Goal: Task Accomplishment & Management: Manage account settings

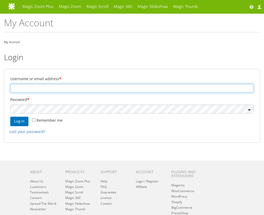
click at [32, 90] on input "Username or email address *" at bounding box center [131, 88] width 243 height 9
type input "huut@worldpac.com"
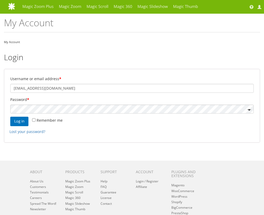
click at [249, 110] on span at bounding box center [248, 110] width 6 height 6
click at [21, 122] on button "Log in" at bounding box center [19, 121] width 18 height 9
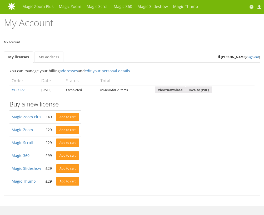
drag, startPoint x: 263, startPoint y: 136, endPoint x: 271, endPoint y: 136, distance: 7.9
click at [264, 136] on html "Magic Zoom Plus Magic Zoom Magic Scroll Magic 360 Magic Slideshow Contact My Ac…" at bounding box center [132, 155] width 264 height 310
click at [46, 56] on link "My address" at bounding box center [48, 57] width 29 height 11
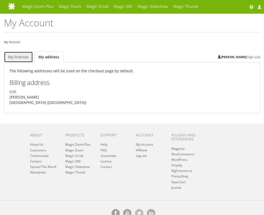
click at [20, 56] on link "My licenses" at bounding box center [18, 57] width 29 height 11
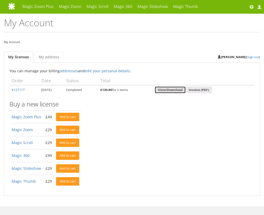
click at [186, 90] on link "View/Download" at bounding box center [170, 90] width 31 height 7
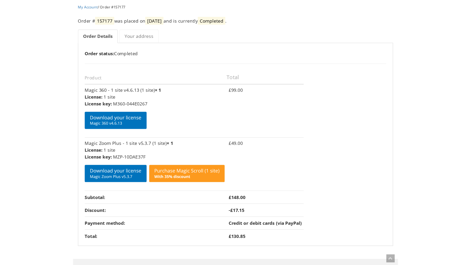
scroll to position [36, 0]
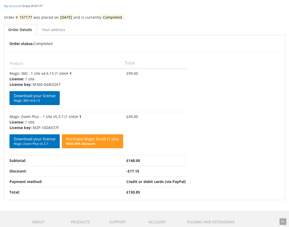
click at [49, 84] on p "M360-044E0267" at bounding box center [66, 85] width 114 height 6
drag, startPoint x: 61, startPoint y: 84, endPoint x: 31, endPoint y: 83, distance: 30.0
click at [31, 83] on li "License key: M360-044E0267" at bounding box center [66, 85] width 114 height 6
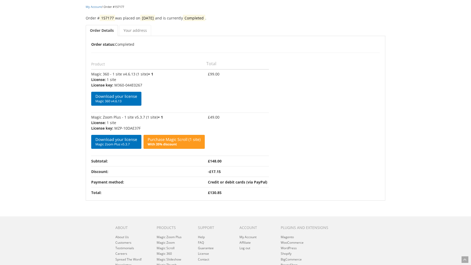
click at [148, 85] on p "M360-044E0267" at bounding box center [148, 85] width 114 height 6
drag, startPoint x: 91, startPoint y: 74, endPoint x: 146, endPoint y: 84, distance: 55.5
click at [146, 84] on td "Magic 360 - 1 site v4.6.13 (1 site) × 1 License: 1 site License key: M360-044E0…" at bounding box center [148, 90] width 115 height 43
copy td "Magic 360 - 1 site v4.6.13 (1 site) × 1 License: 1 site License key: M360-044E0…"
drag, startPoint x: 91, startPoint y: 118, endPoint x: 147, endPoint y: 127, distance: 56.8
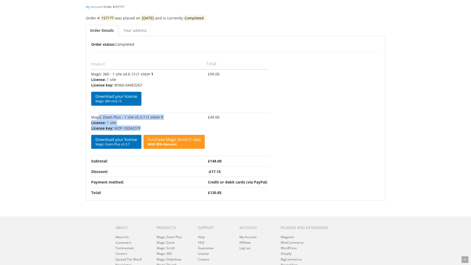
click at [147, 127] on td "Magic Zoom Plus - 1 site v5.3.7 (1 site) × 1 License: 1 site License key: MZP-1…" at bounding box center [148, 134] width 115 height 43
copy td "Magic Zoom Plus - 1 site v5.3.7 (1 site) × 1 License: 1 site License key: MZP-1…"
click at [163, 123] on p "1 site" at bounding box center [148, 123] width 114 height 6
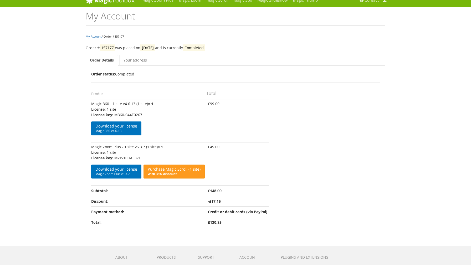
scroll to position [1, 0]
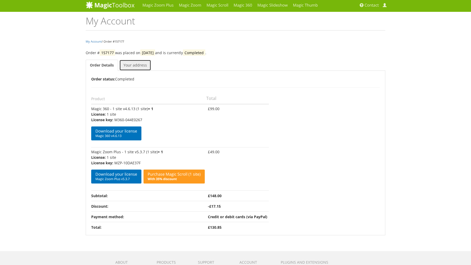
click at [131, 62] on link "Your address" at bounding box center [135, 65] width 32 height 11
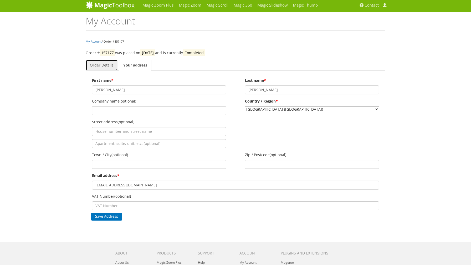
click at [99, 66] on link "Order Details" at bounding box center [102, 65] width 32 height 11
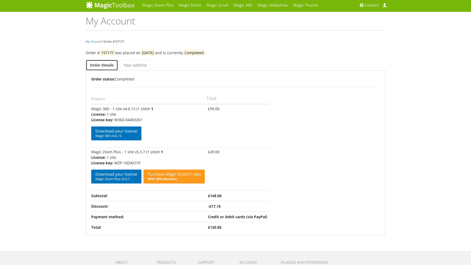
scroll to position [0, 0]
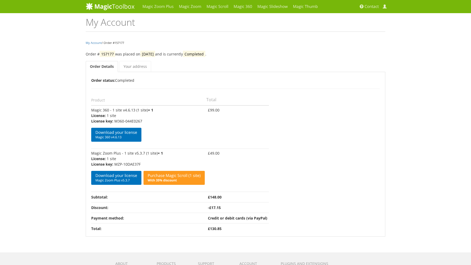
click at [236, 44] on nav "My Account / Order #157177" at bounding box center [236, 43] width 300 height 6
click at [92, 43] on link "My Account" at bounding box center [94, 43] width 16 height 4
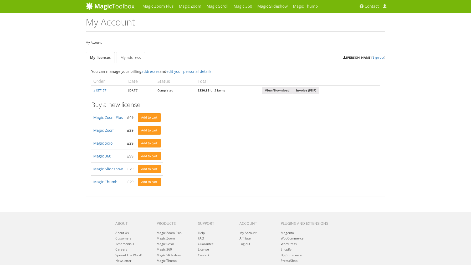
scroll to position [2, 0]
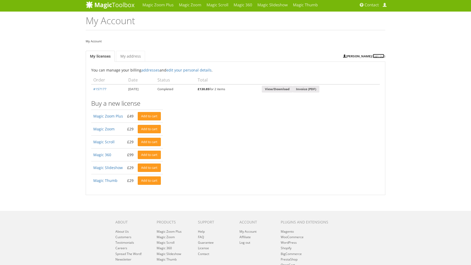
click at [380, 56] on link "Sign out" at bounding box center [379, 56] width 12 height 4
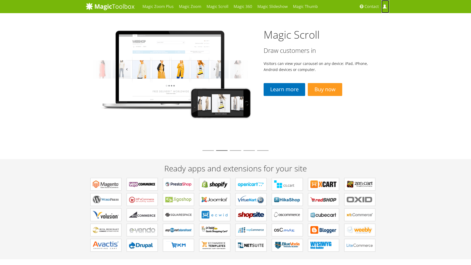
click at [385, 7] on span at bounding box center [385, 7] width 4 height 4
